Goal: Obtain resource: Obtain resource

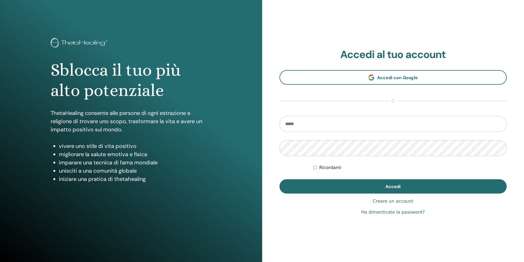
click at [309, 125] on input "email" at bounding box center [394, 124] width 228 height 16
type input "**********"
click at [280, 179] on button "Accedi" at bounding box center [394, 186] width 228 height 14
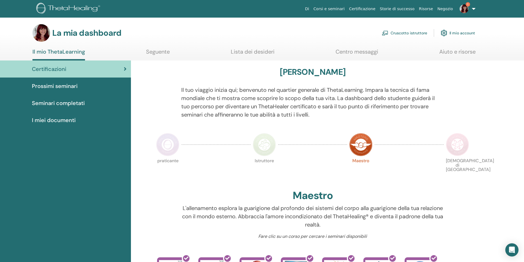
click at [59, 105] on font "Seminari completati" at bounding box center [58, 103] width 53 height 7
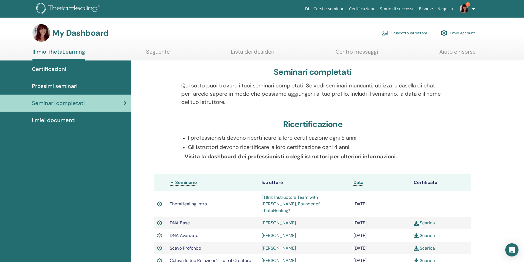
click at [407, 35] on link "Cruscotto istruttore" at bounding box center [404, 33] width 45 height 12
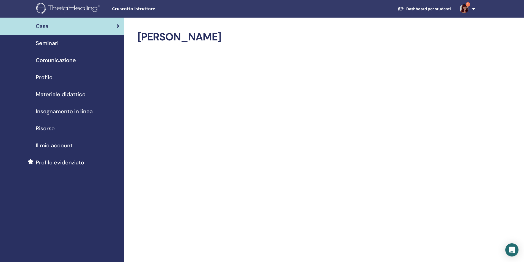
click at [45, 128] on span "Risorse" at bounding box center [45, 128] width 19 height 8
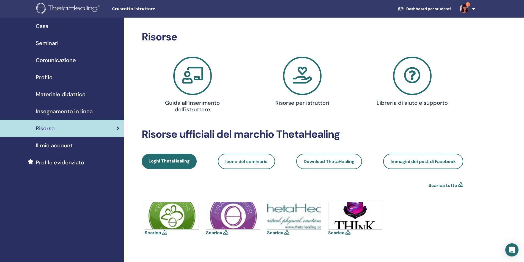
click at [299, 80] on icon at bounding box center [302, 76] width 39 height 39
click at [422, 76] on icon at bounding box center [412, 76] width 39 height 39
click at [79, 94] on span "Materiale didattico" at bounding box center [61, 94] width 50 height 8
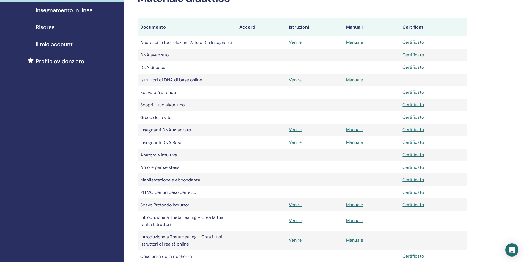
scroll to position [110, 0]
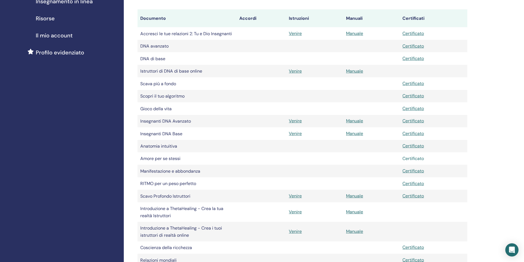
click at [407, 158] on font "Certificato" at bounding box center [413, 159] width 21 height 6
